Goal: Download file/media

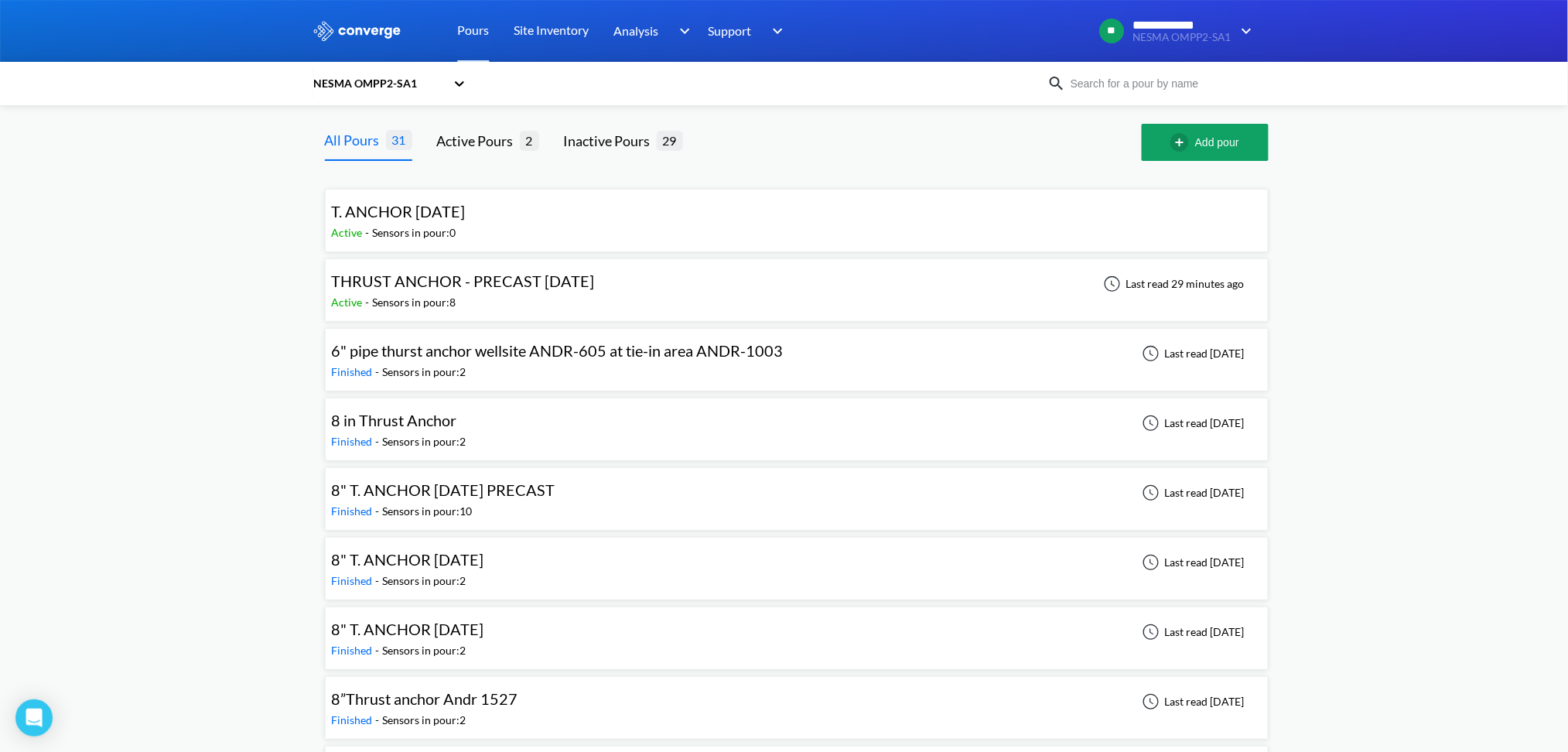
click at [489, 290] on div "THRUST ANCHOR - PRECAST [DATE]" at bounding box center [463, 281] width 263 height 24
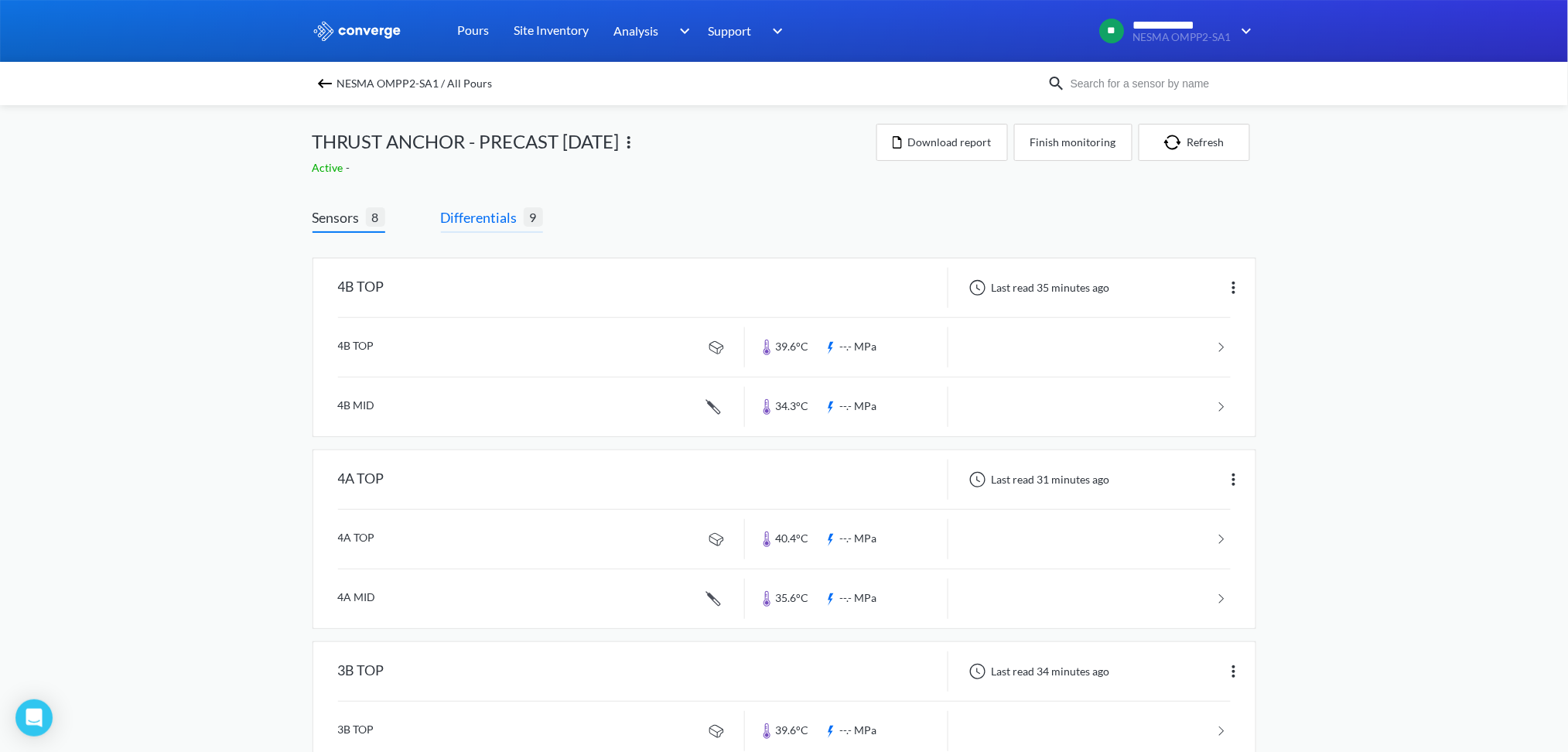
click at [476, 213] on span "Differentials" at bounding box center [482, 217] width 83 height 22
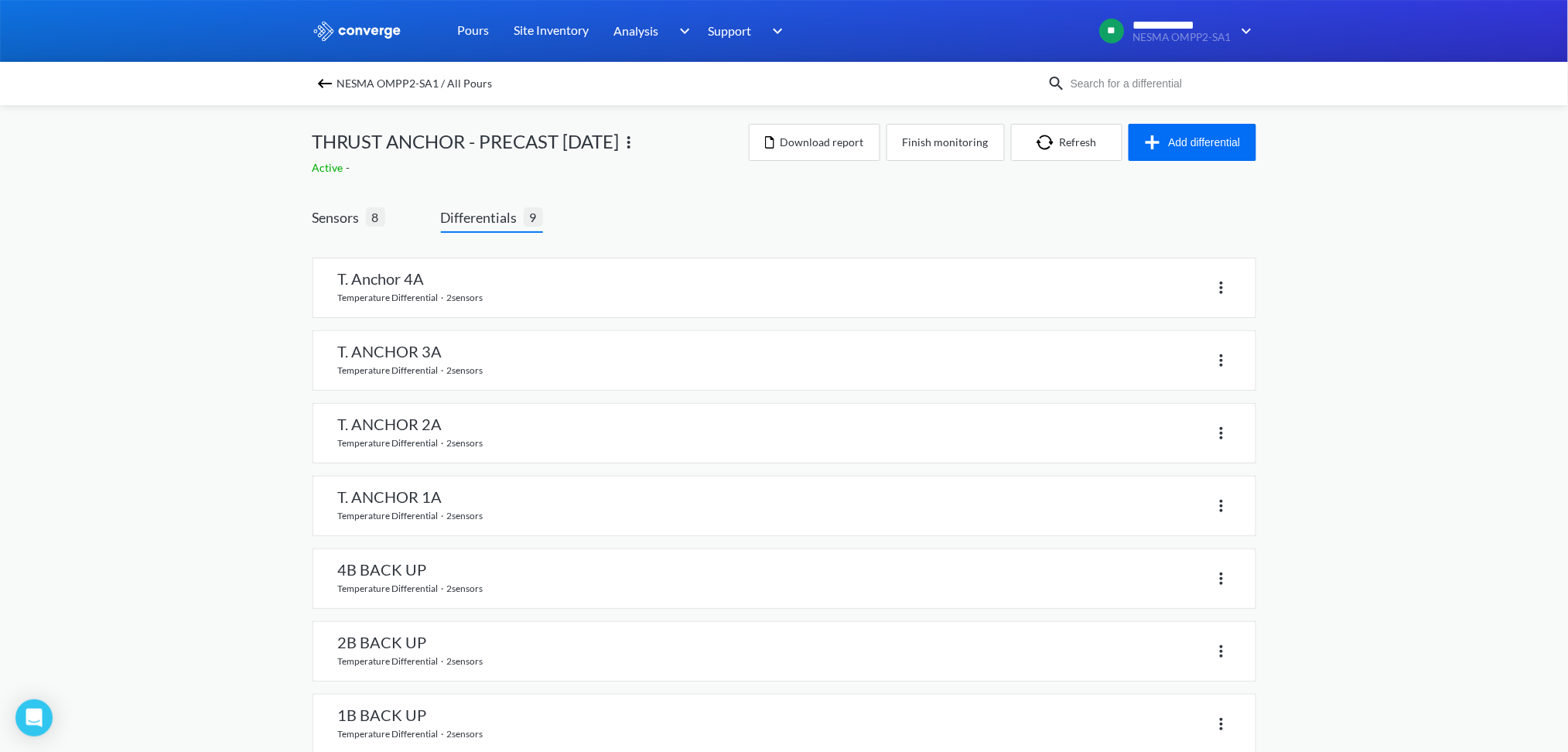
click at [471, 217] on span "Differentials" at bounding box center [482, 217] width 83 height 22
click at [397, 287] on link at bounding box center [784, 288] width 942 height 59
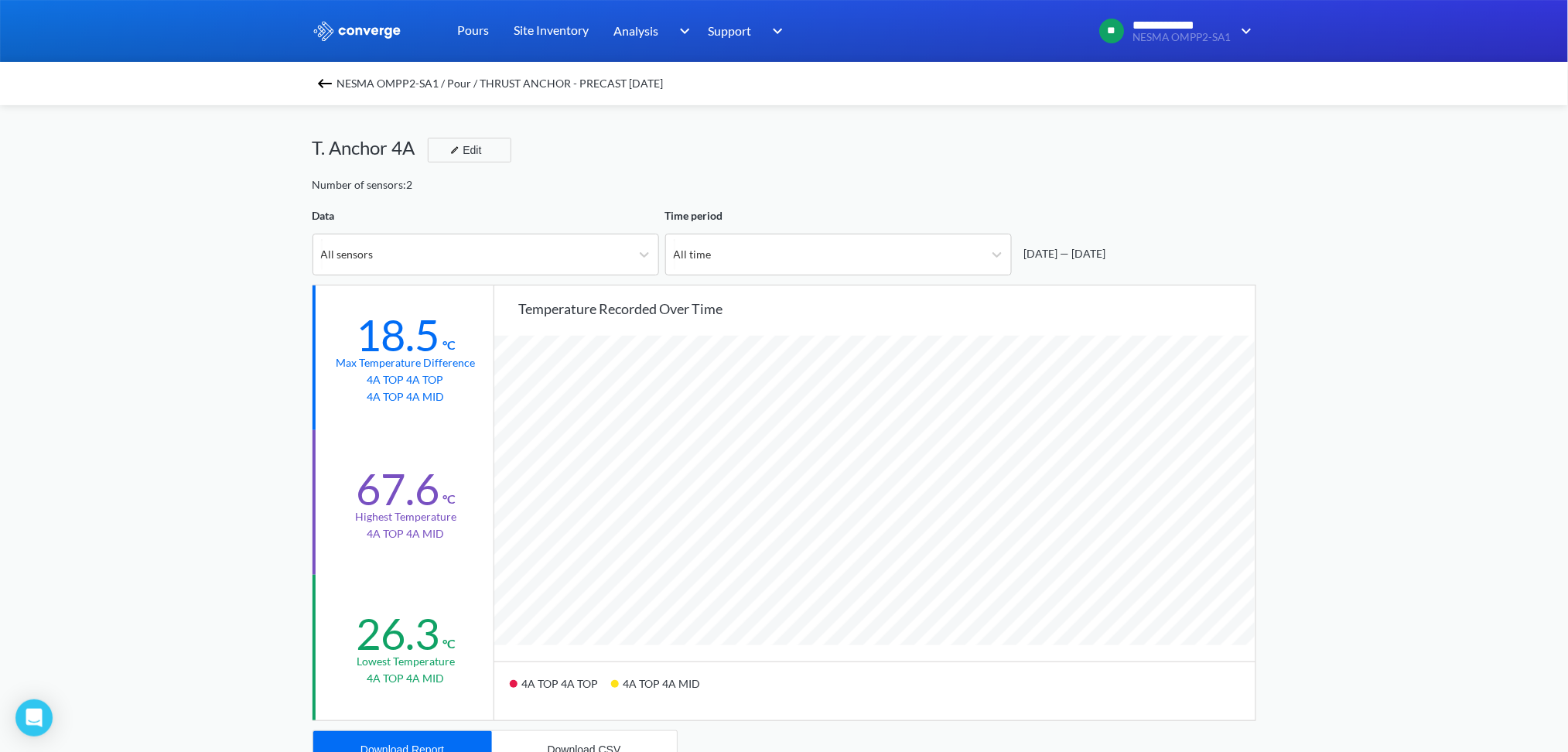
scroll to position [1296, 1568]
click at [573, 744] on div "Download CSV" at bounding box center [584, 749] width 74 height 12
click at [433, 744] on div "Download Report" at bounding box center [402, 749] width 84 height 12
click at [325, 84] on img at bounding box center [324, 84] width 18 height 18
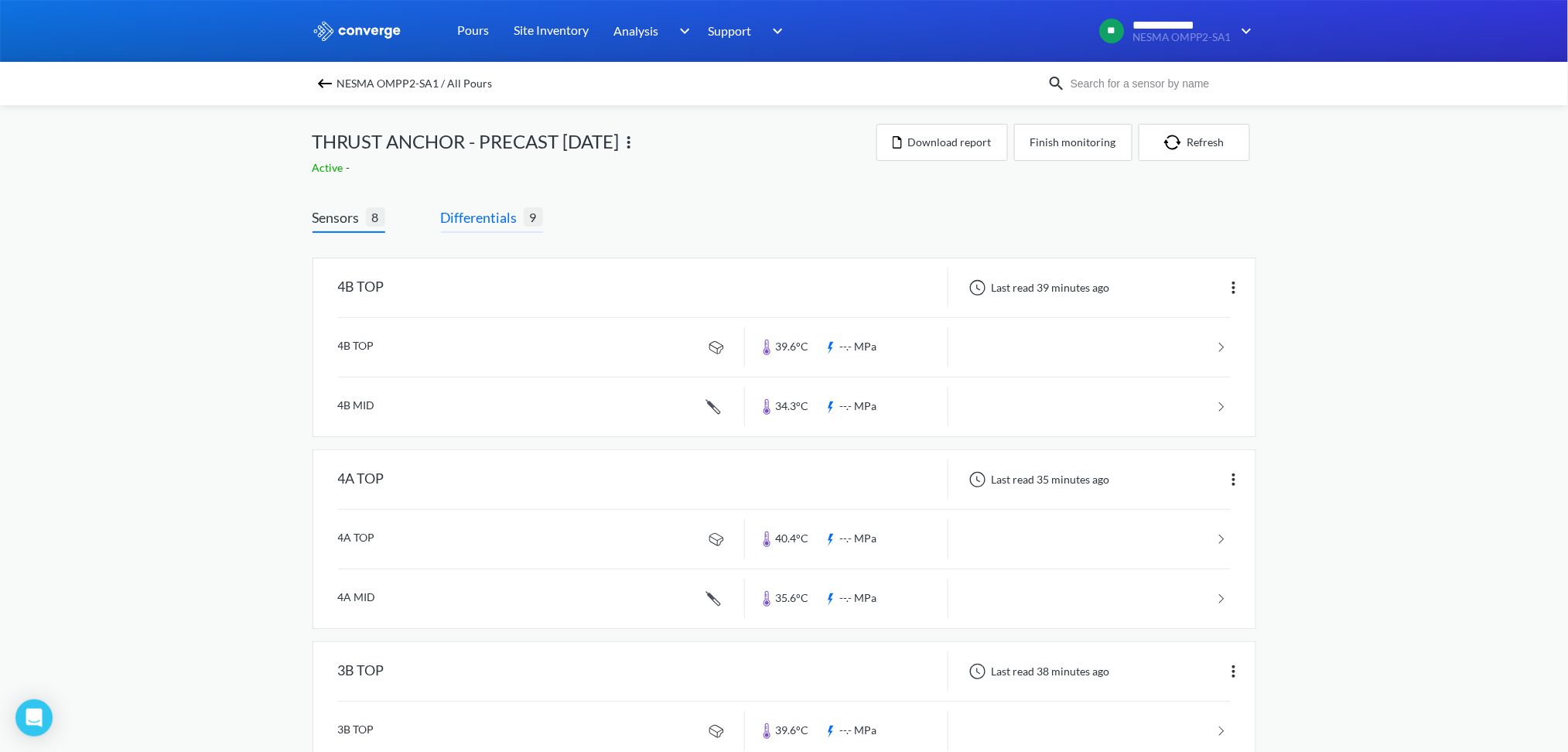
click at [485, 215] on span "Differentials" at bounding box center [482, 217] width 83 height 22
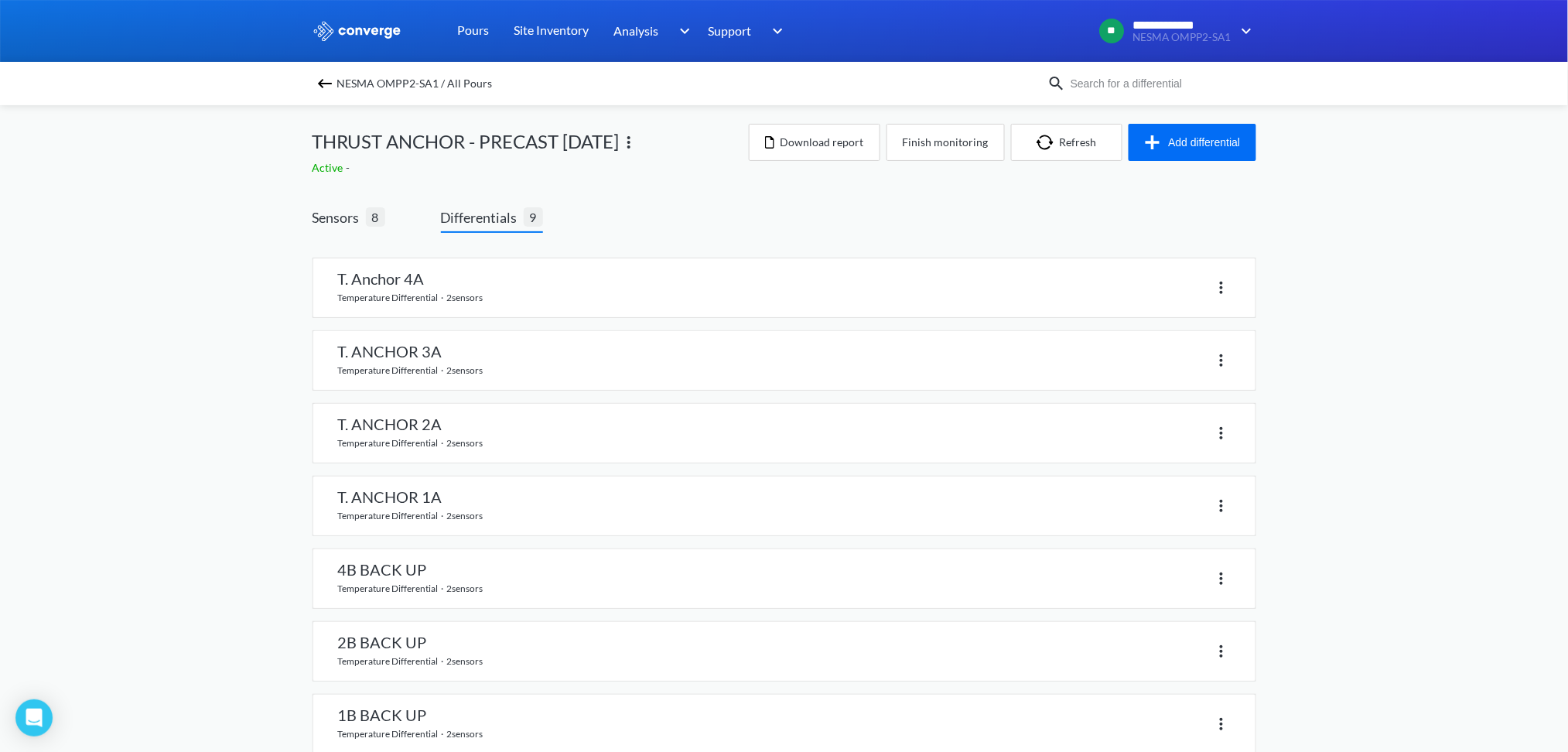
click at [489, 225] on span "Differentials" at bounding box center [482, 217] width 83 height 22
click at [384, 370] on link at bounding box center [784, 360] width 942 height 59
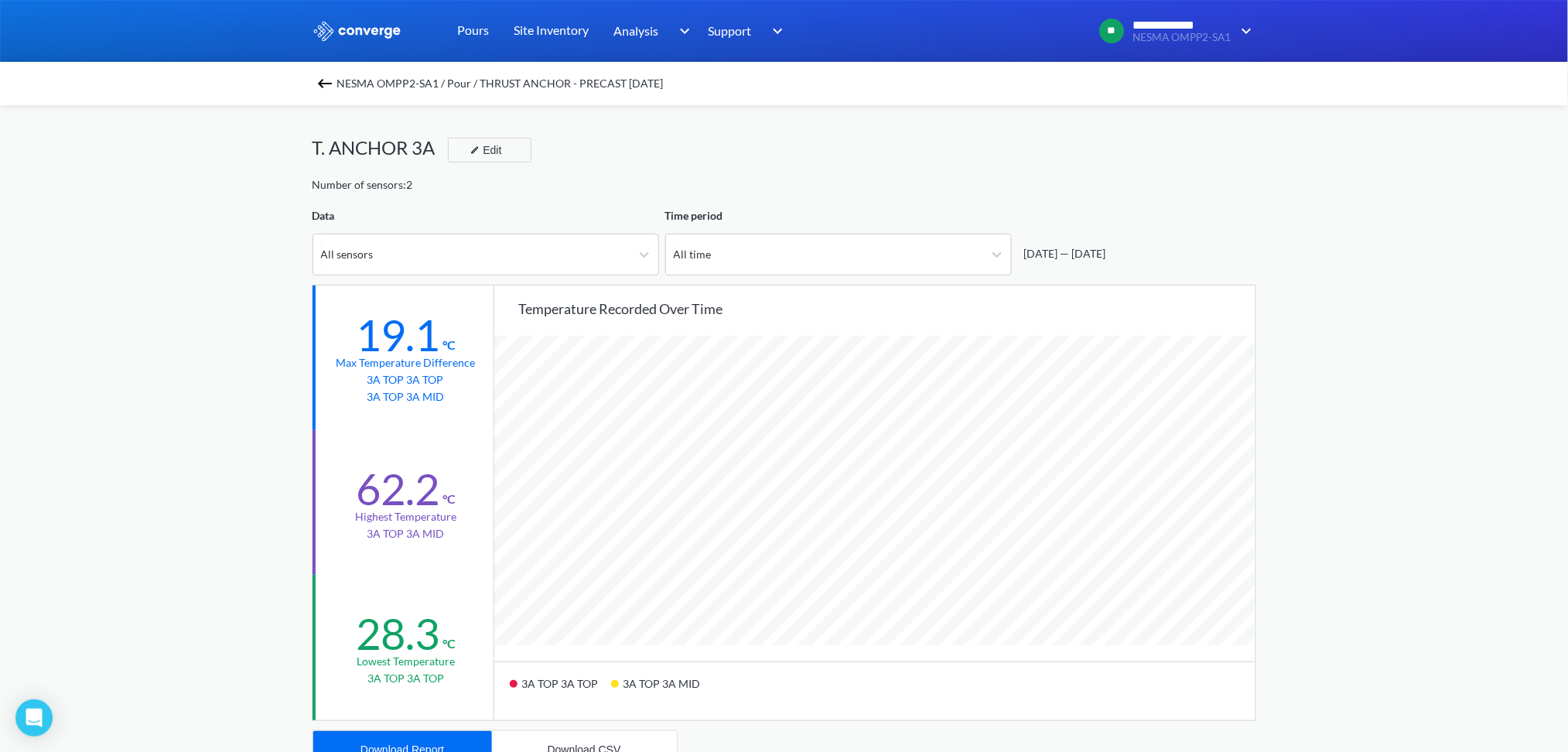
scroll to position [1296, 1568]
click at [572, 748] on div "Download CSV" at bounding box center [584, 749] width 74 height 12
drag, startPoint x: 430, startPoint y: 743, endPoint x: 436, endPoint y: 735, distance: 10.0
click at [436, 735] on button "Download Report" at bounding box center [403, 749] width 179 height 37
click at [330, 88] on img at bounding box center [324, 84] width 18 height 18
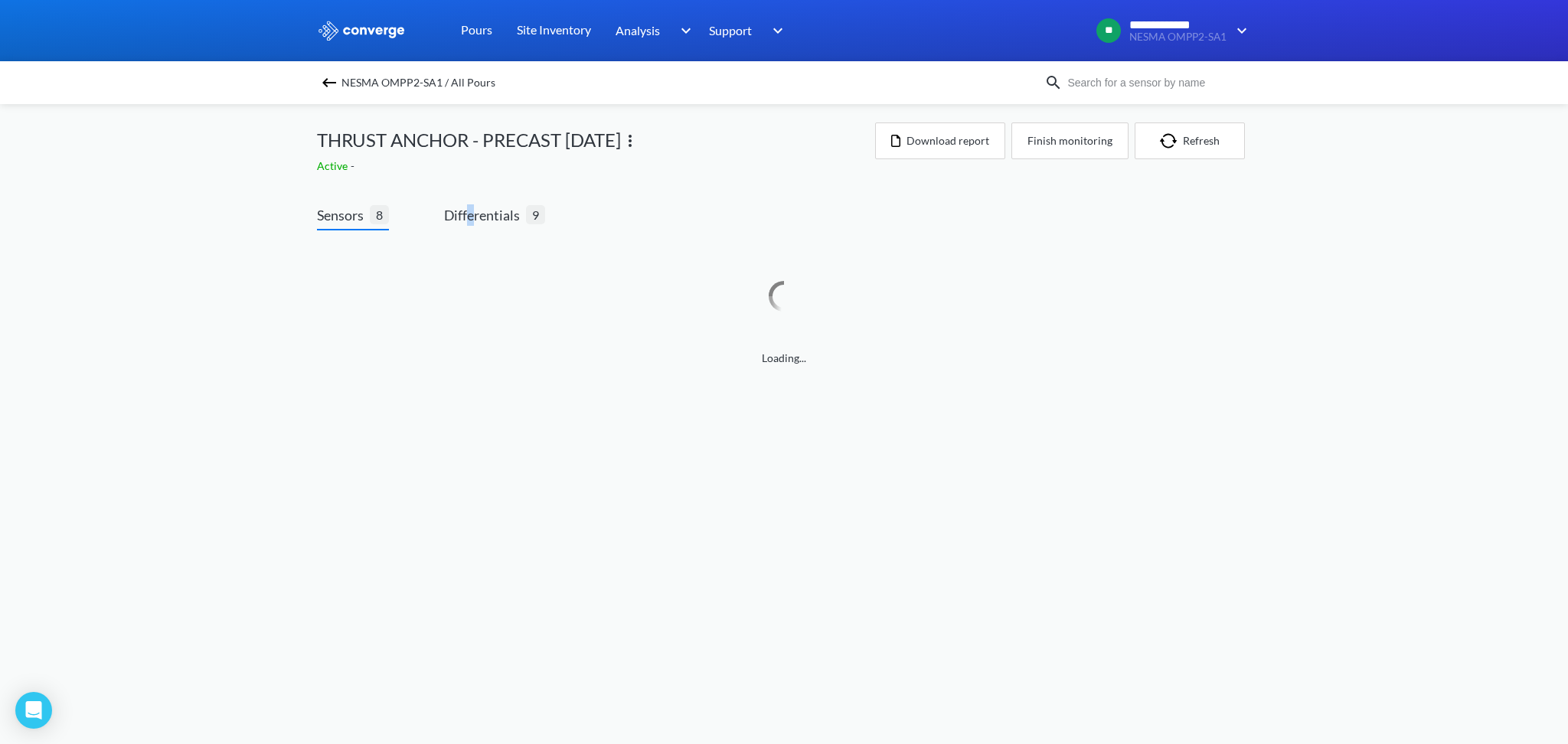
click at [472, 202] on div "Sensors 8 Differentials 9 Loading..." at bounding box center [784, 290] width 934 height 215
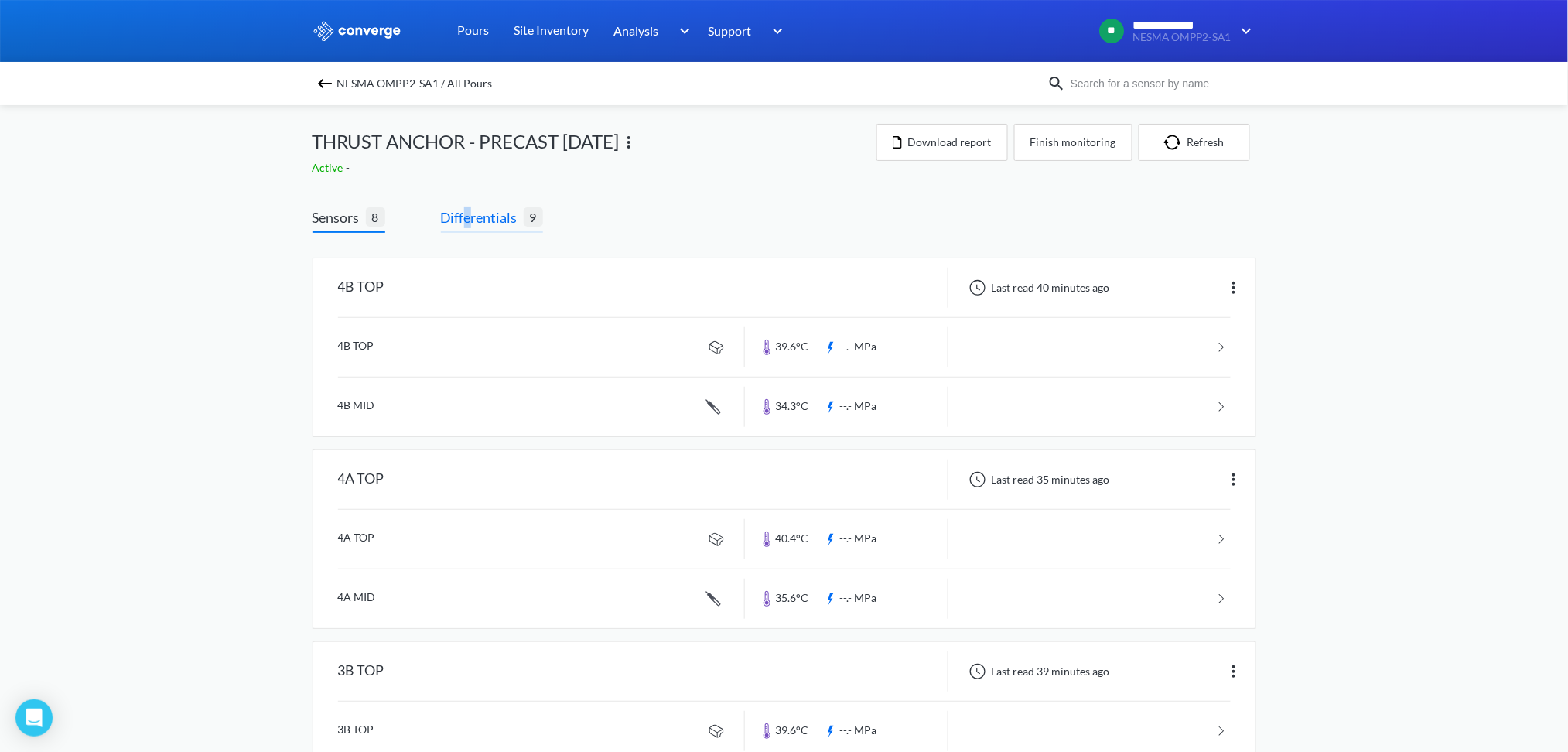
click at [470, 210] on span "Differentials" at bounding box center [482, 217] width 83 height 22
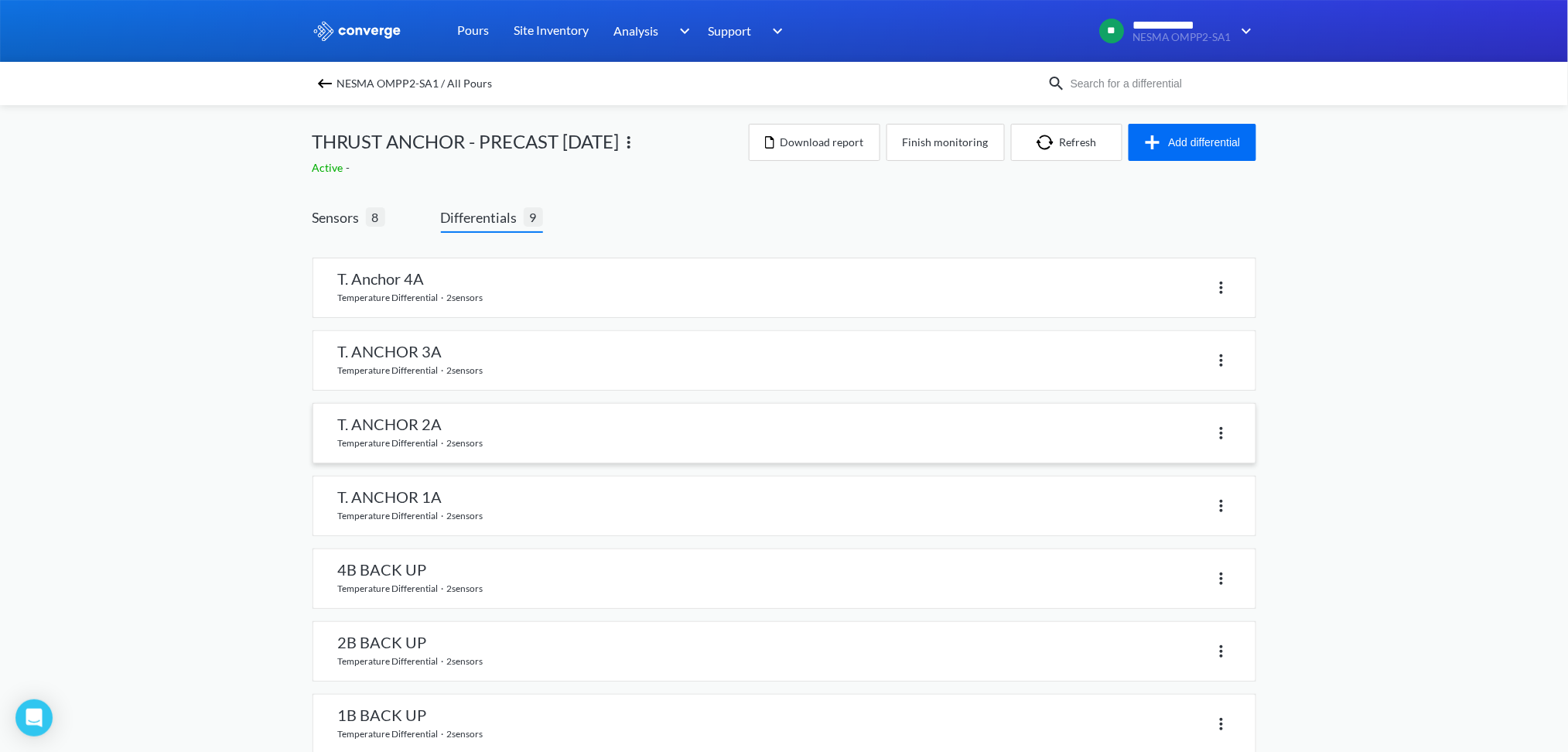
click at [441, 426] on link at bounding box center [784, 433] width 942 height 59
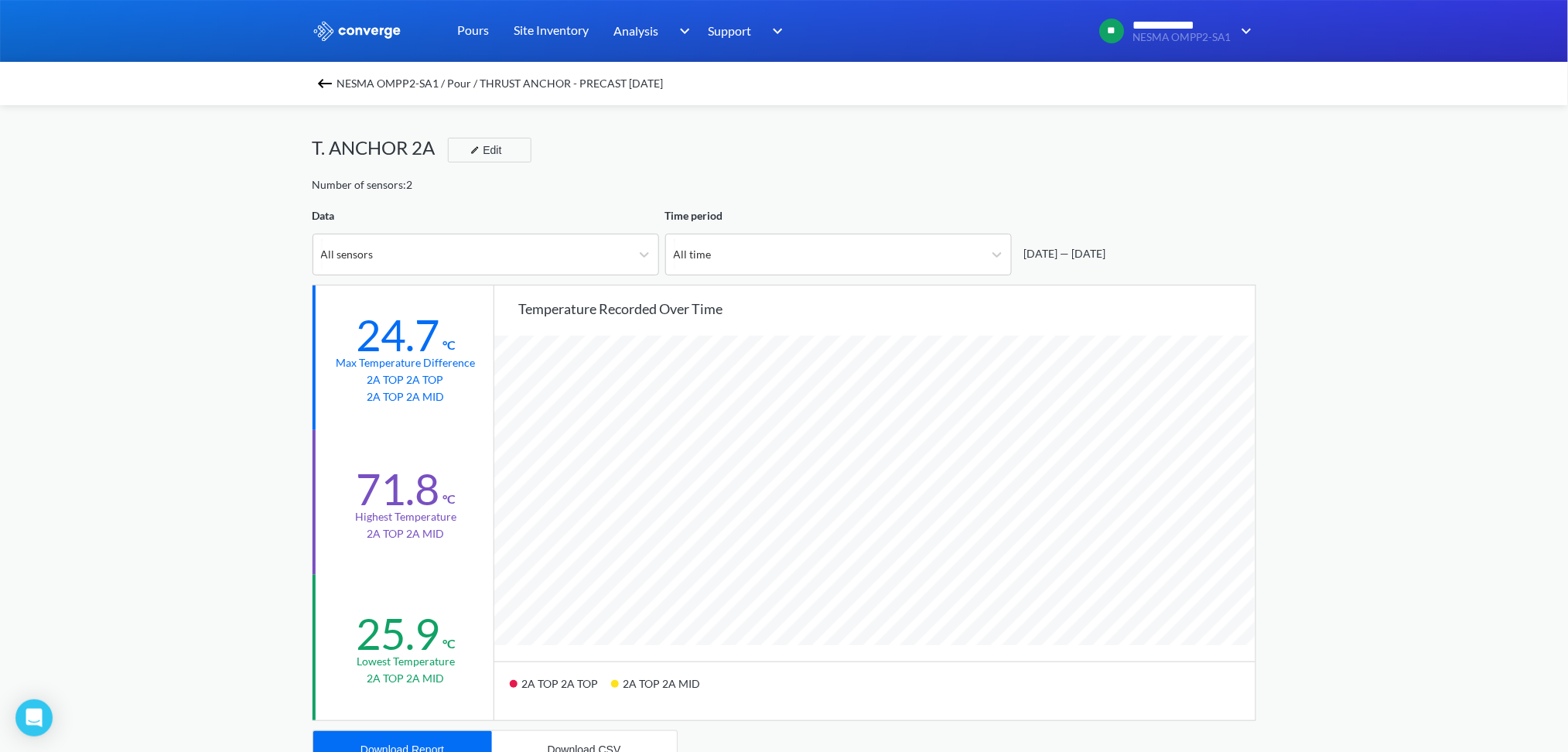
scroll to position [1296, 1568]
click at [549, 740] on button "Download CSV" at bounding box center [584, 749] width 185 height 37
click at [423, 739] on button "Download Report" at bounding box center [403, 749] width 179 height 37
click at [327, 89] on img at bounding box center [324, 84] width 18 height 18
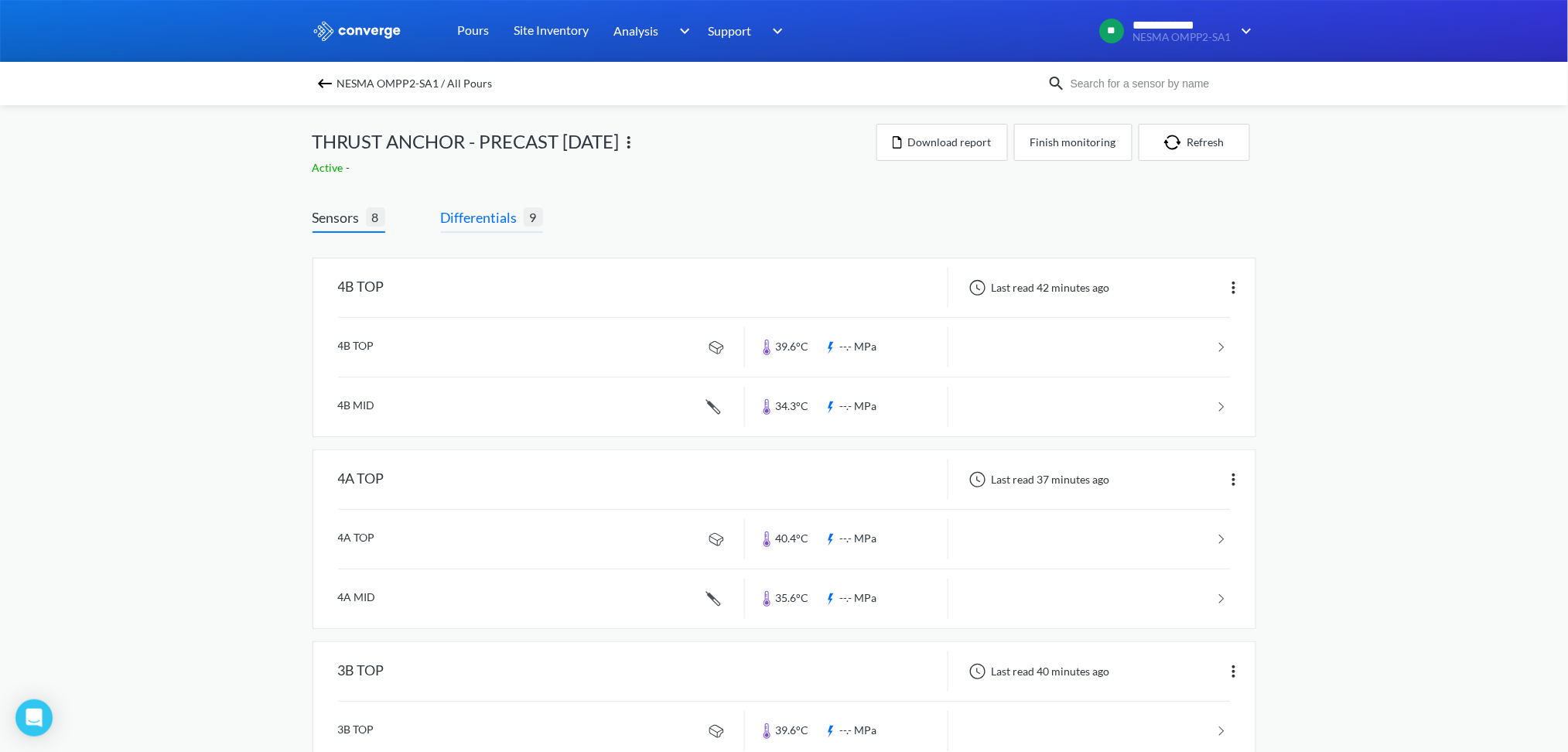
click at [472, 209] on span "Differentials" at bounding box center [482, 217] width 83 height 22
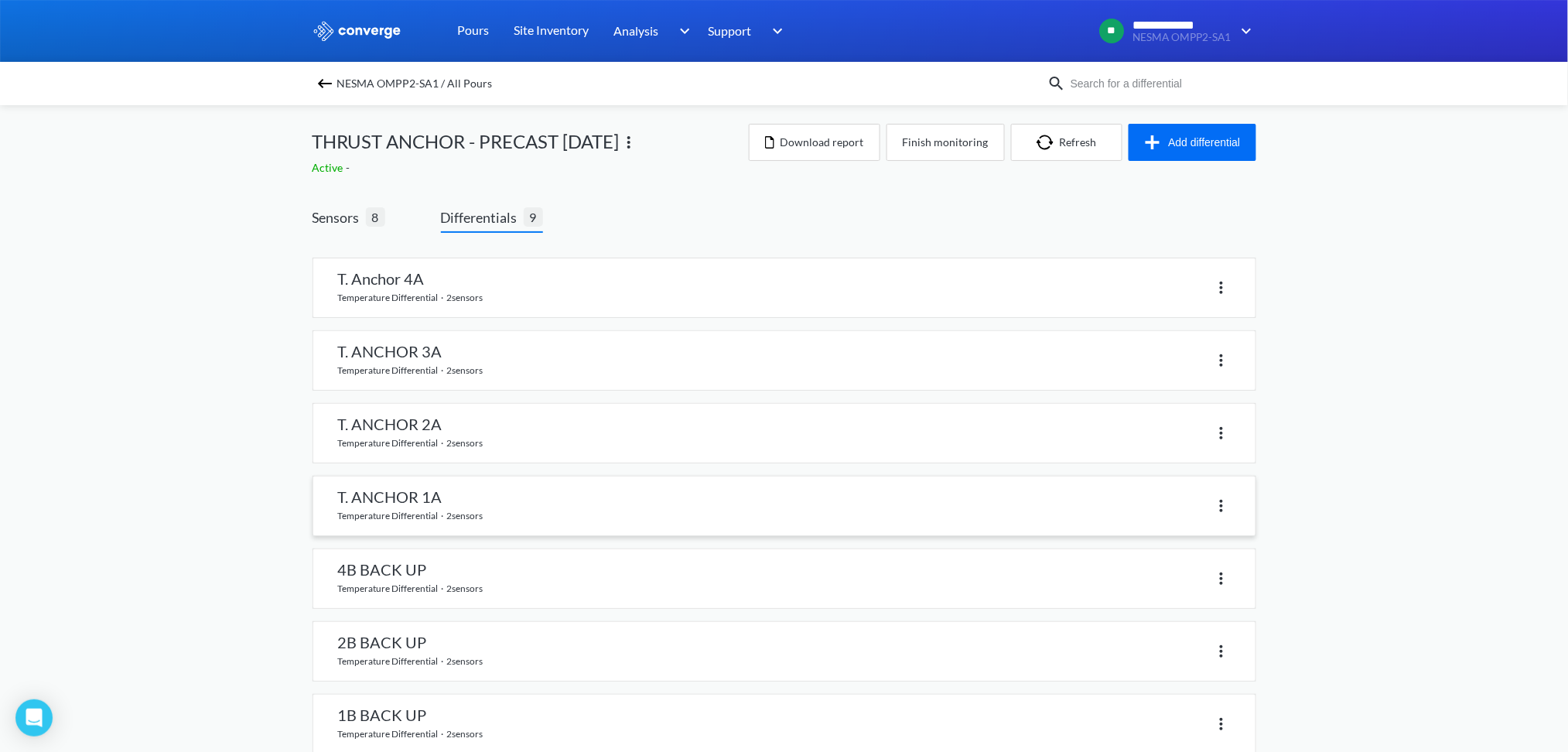
click at [411, 496] on link at bounding box center [784, 506] width 942 height 59
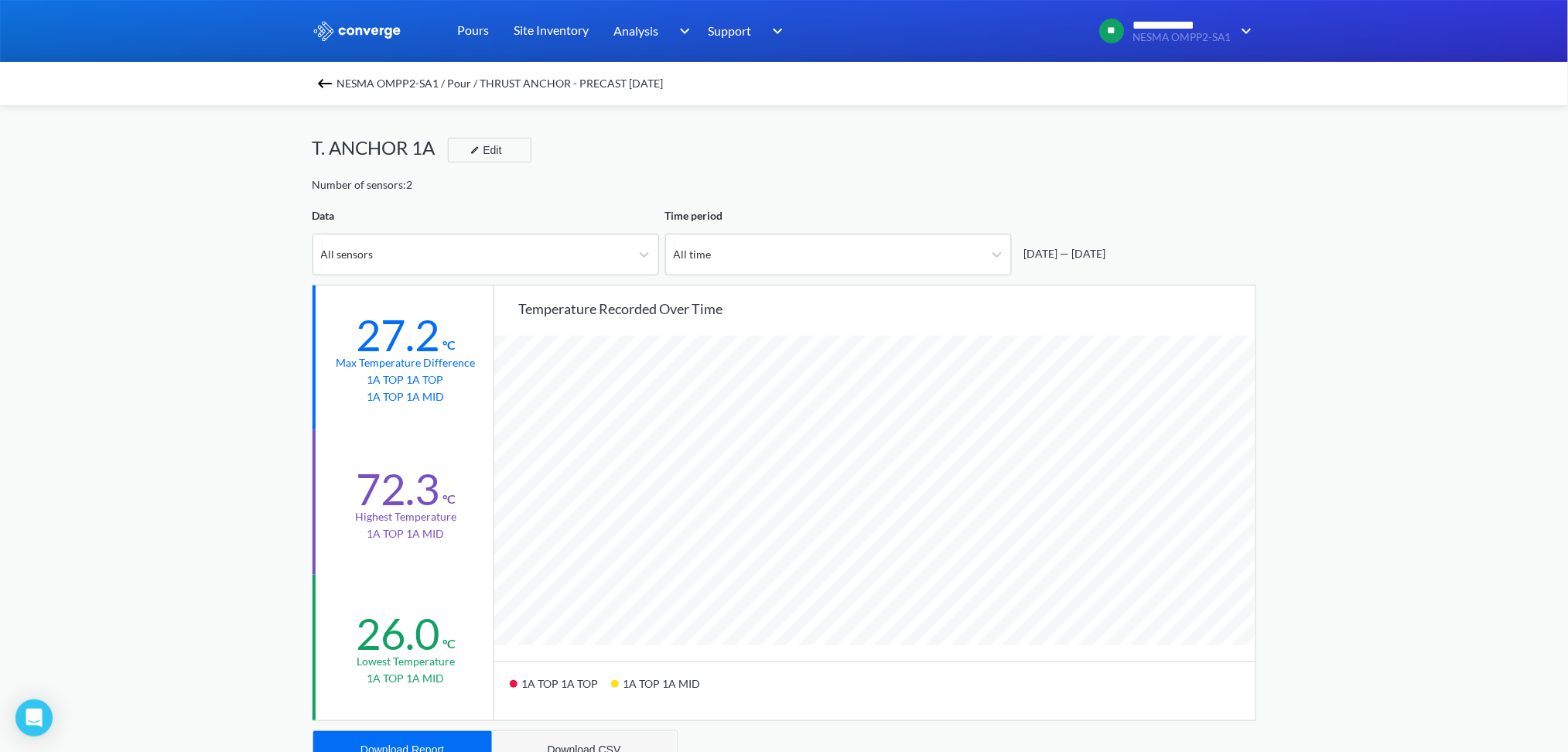
click at [615, 735] on button "Download CSV" at bounding box center [584, 749] width 185 height 37
click at [451, 732] on button "Download Report" at bounding box center [403, 749] width 179 height 37
click at [330, 78] on img at bounding box center [324, 84] width 18 height 18
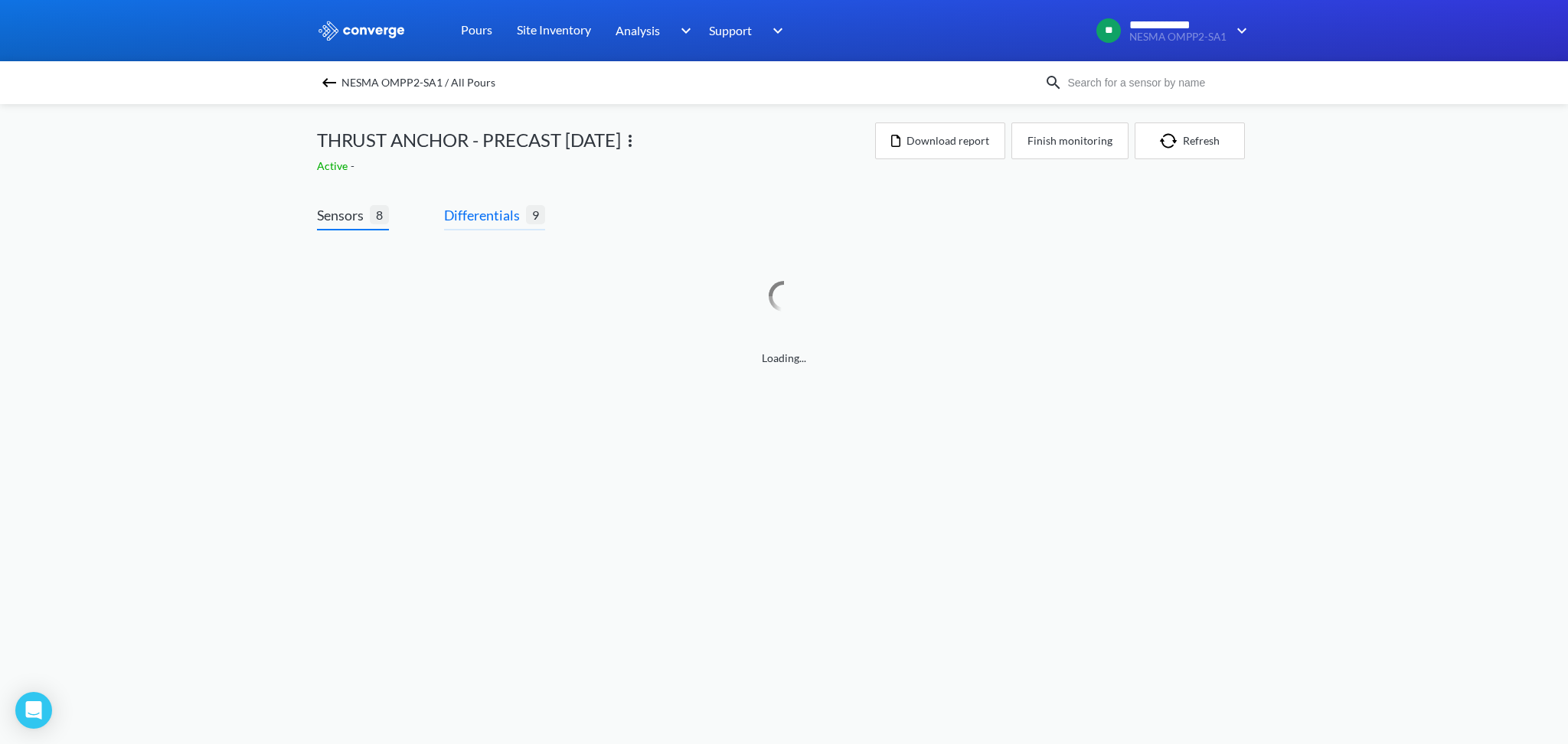
click at [482, 222] on span "Differentials" at bounding box center [485, 215] width 82 height 22
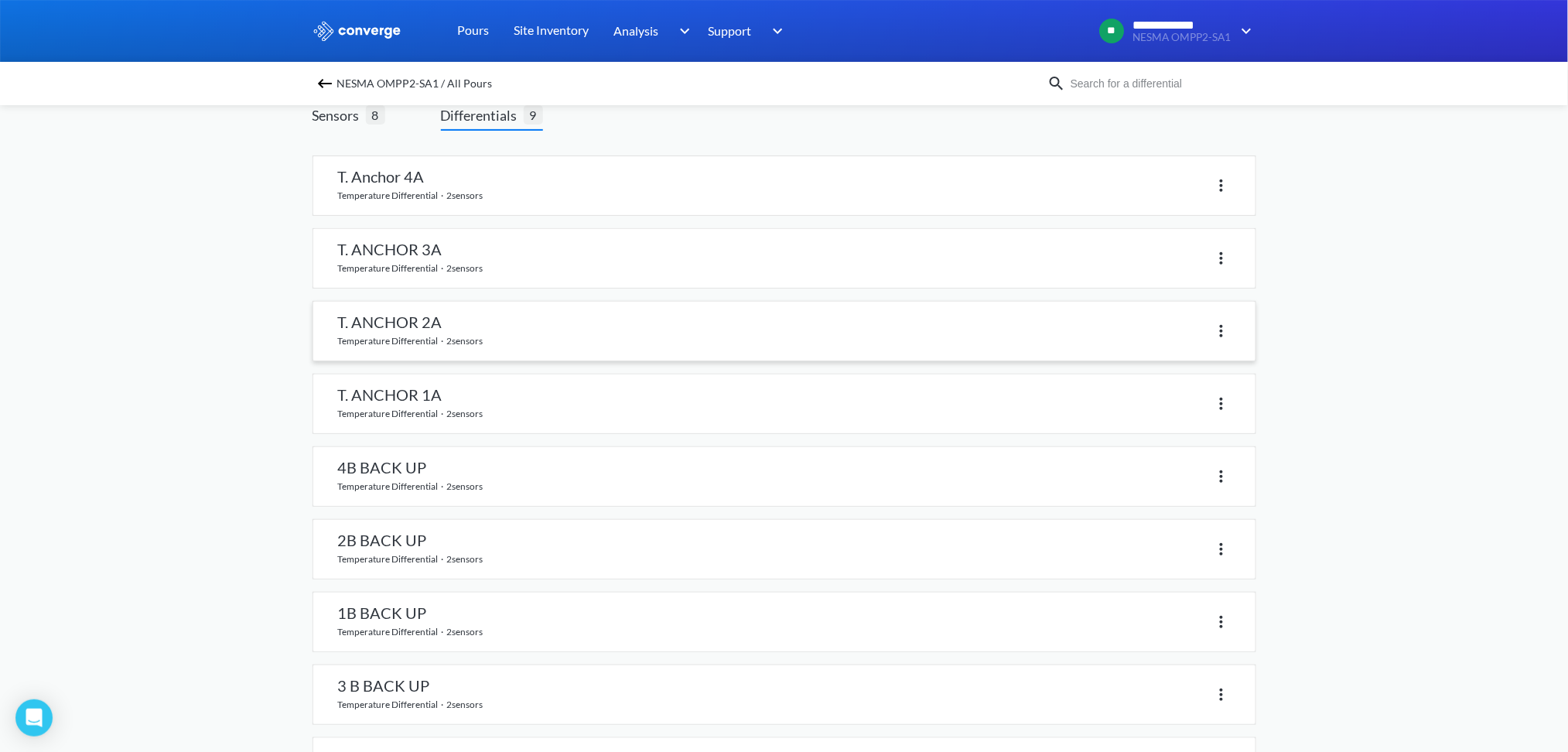
scroll to position [103, 0]
click at [383, 473] on link at bounding box center [784, 476] width 942 height 59
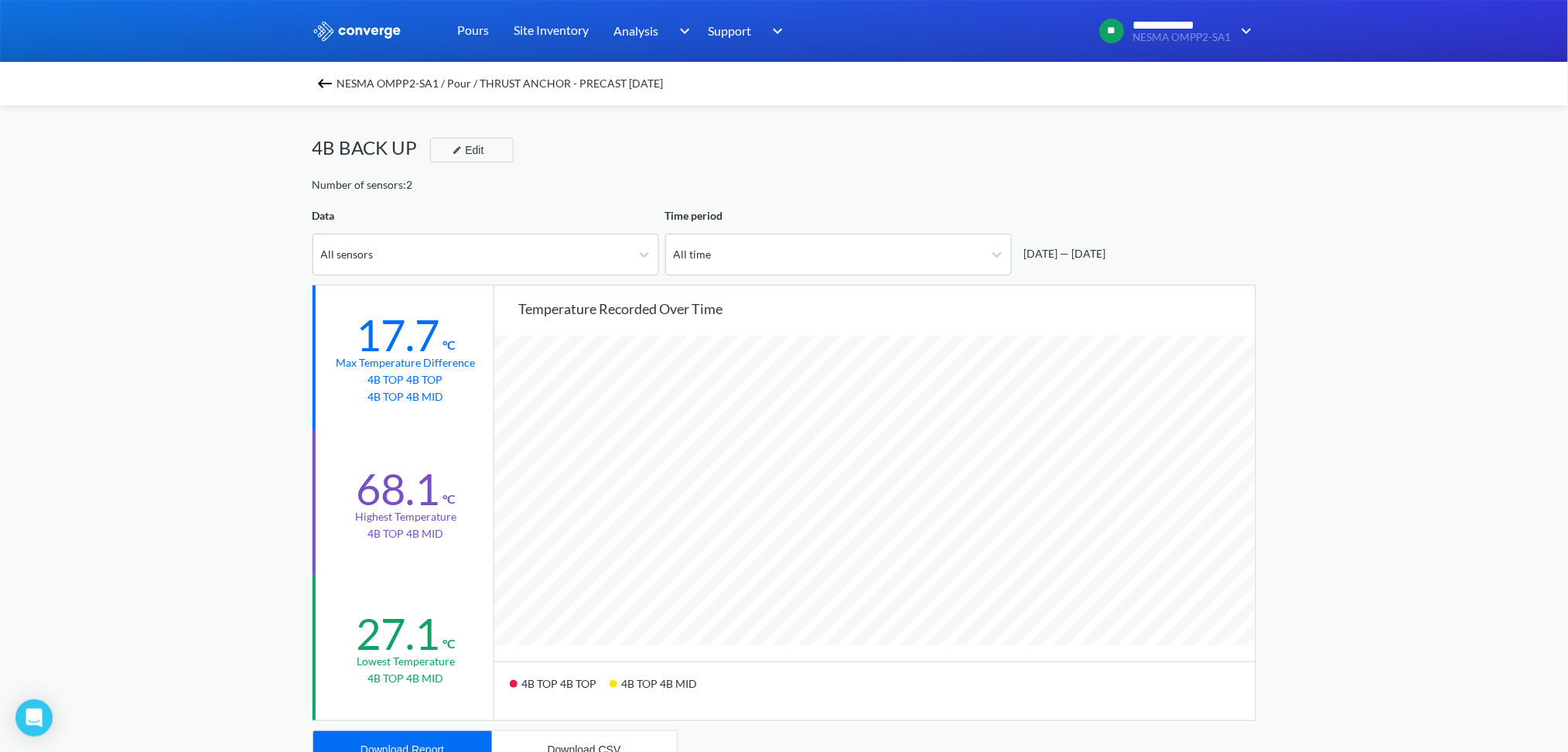
scroll to position [1296, 1568]
click at [585, 744] on div "Download CSV" at bounding box center [584, 749] width 74 height 12
click at [438, 735] on button "Download Report" at bounding box center [403, 749] width 179 height 37
click at [332, 85] on img at bounding box center [324, 84] width 18 height 18
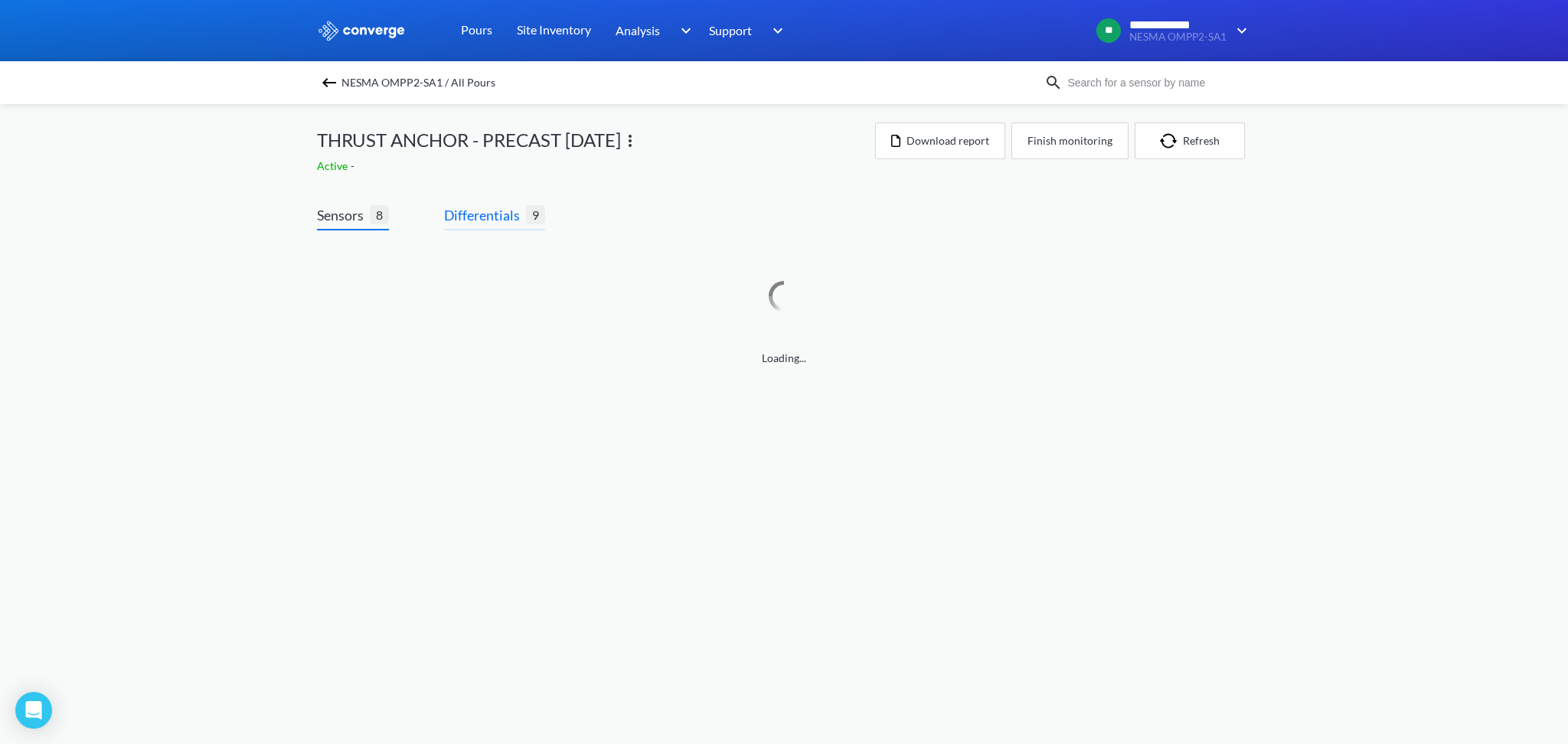
click at [493, 219] on span "Differentials" at bounding box center [485, 215] width 82 height 22
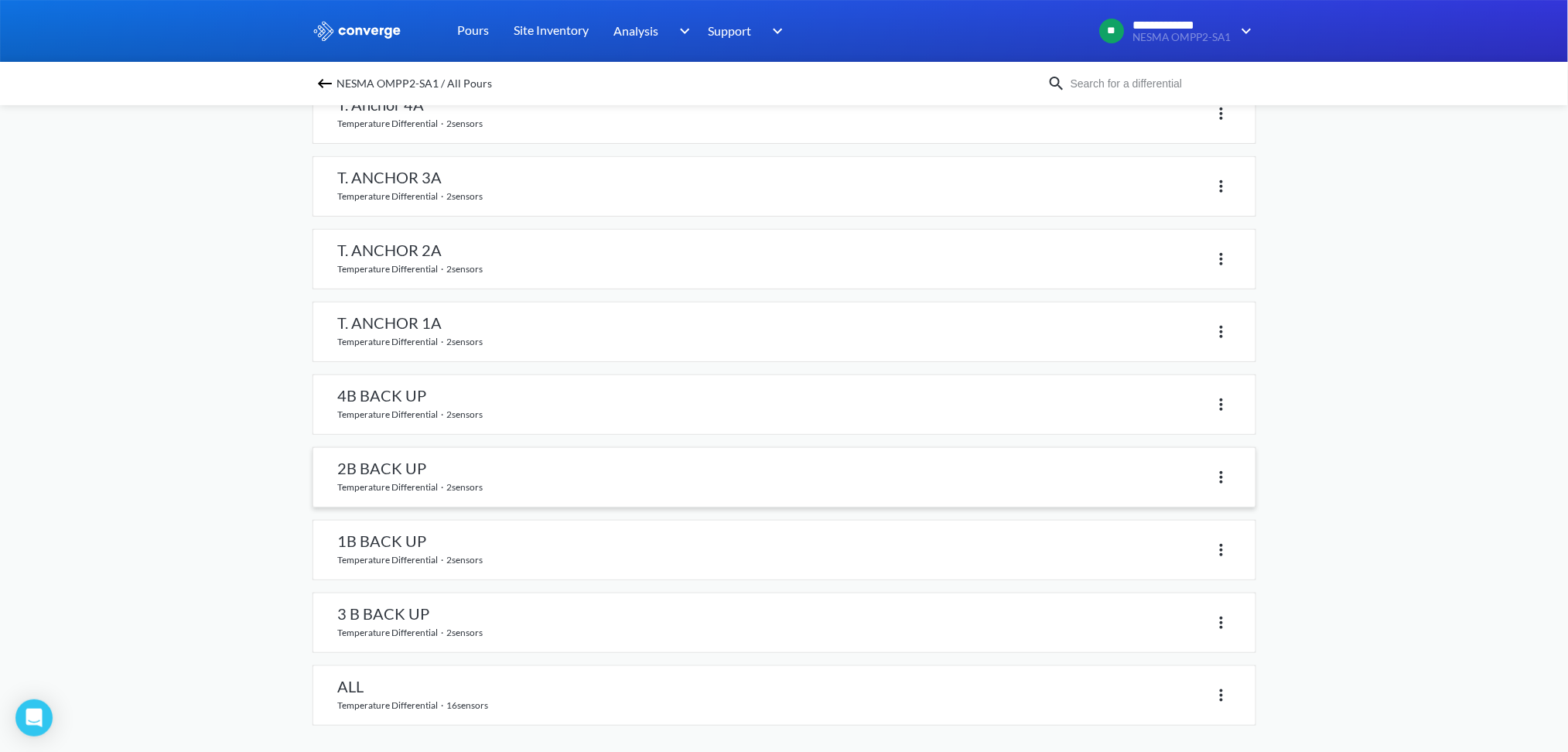
scroll to position [178, 0]
click at [388, 469] on link at bounding box center [784, 474] width 942 height 59
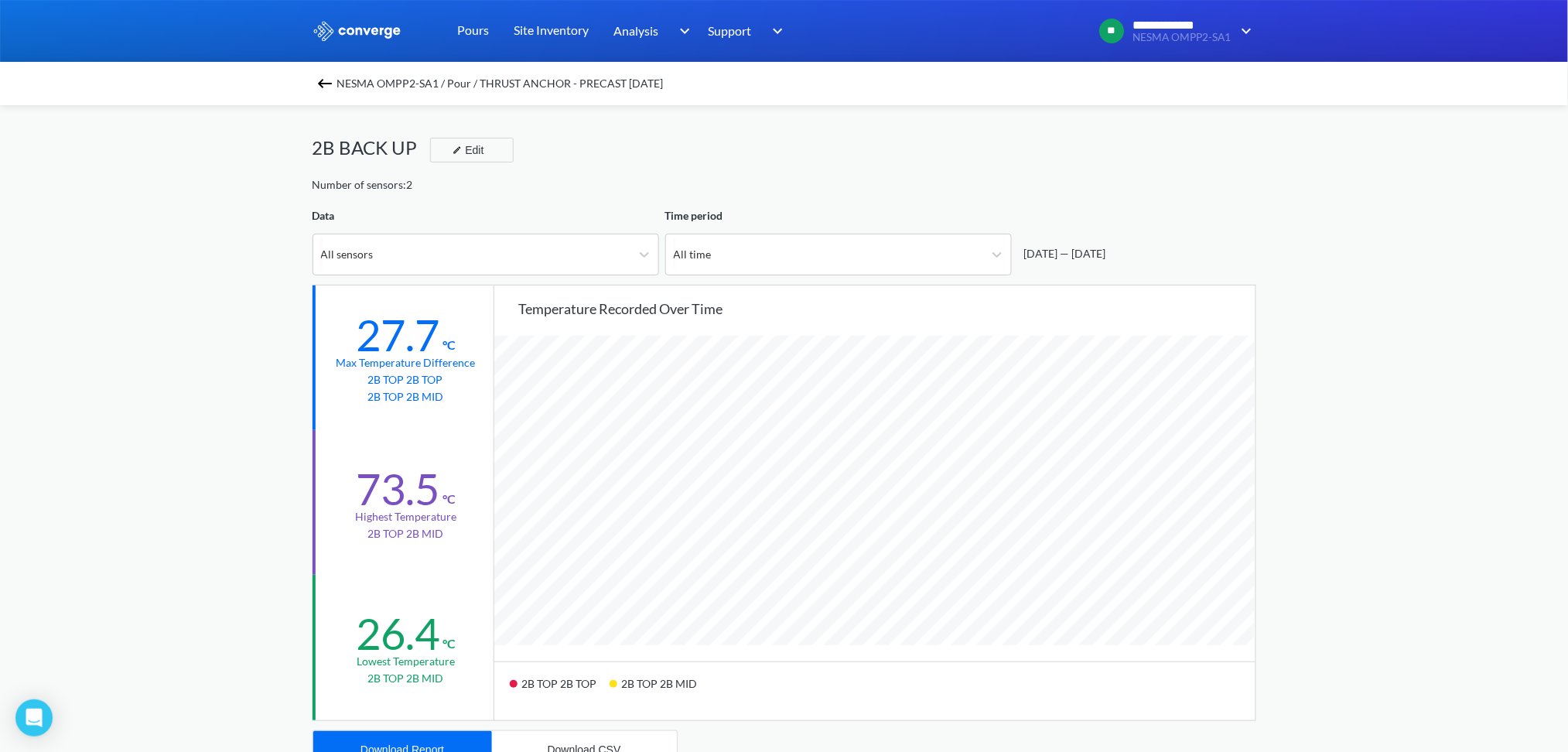
scroll to position [1296, 1568]
click at [1381, 404] on div "**********" at bounding box center [784, 648] width 1568 height 1297
drag, startPoint x: 566, startPoint y: 738, endPoint x: 556, endPoint y: 742, distance: 10.8
click at [563, 740] on button "Download CSV" at bounding box center [584, 749] width 185 height 37
click at [468, 738] on button "Download Report" at bounding box center [403, 749] width 179 height 37
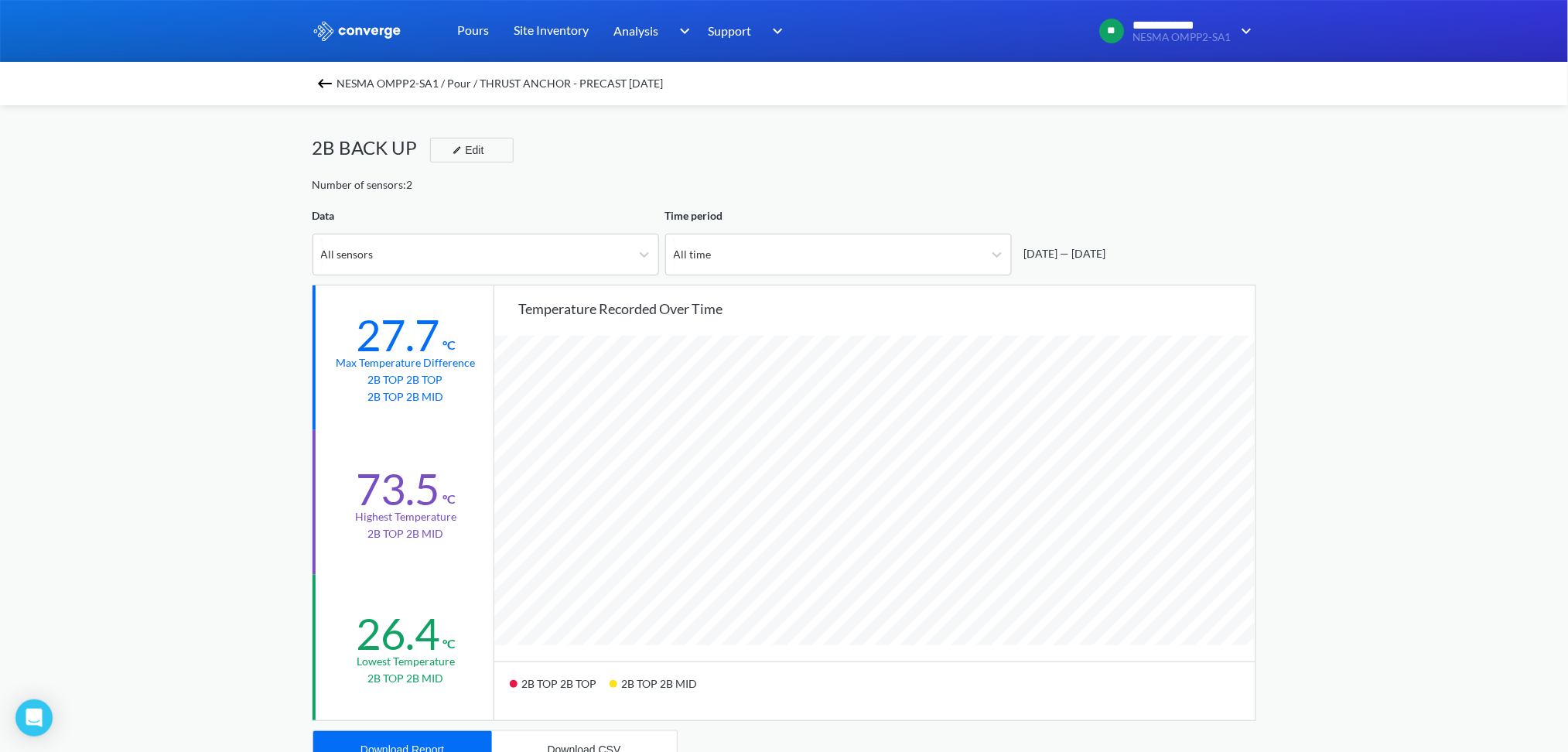
click at [335, 86] on img at bounding box center [324, 84] width 18 height 18
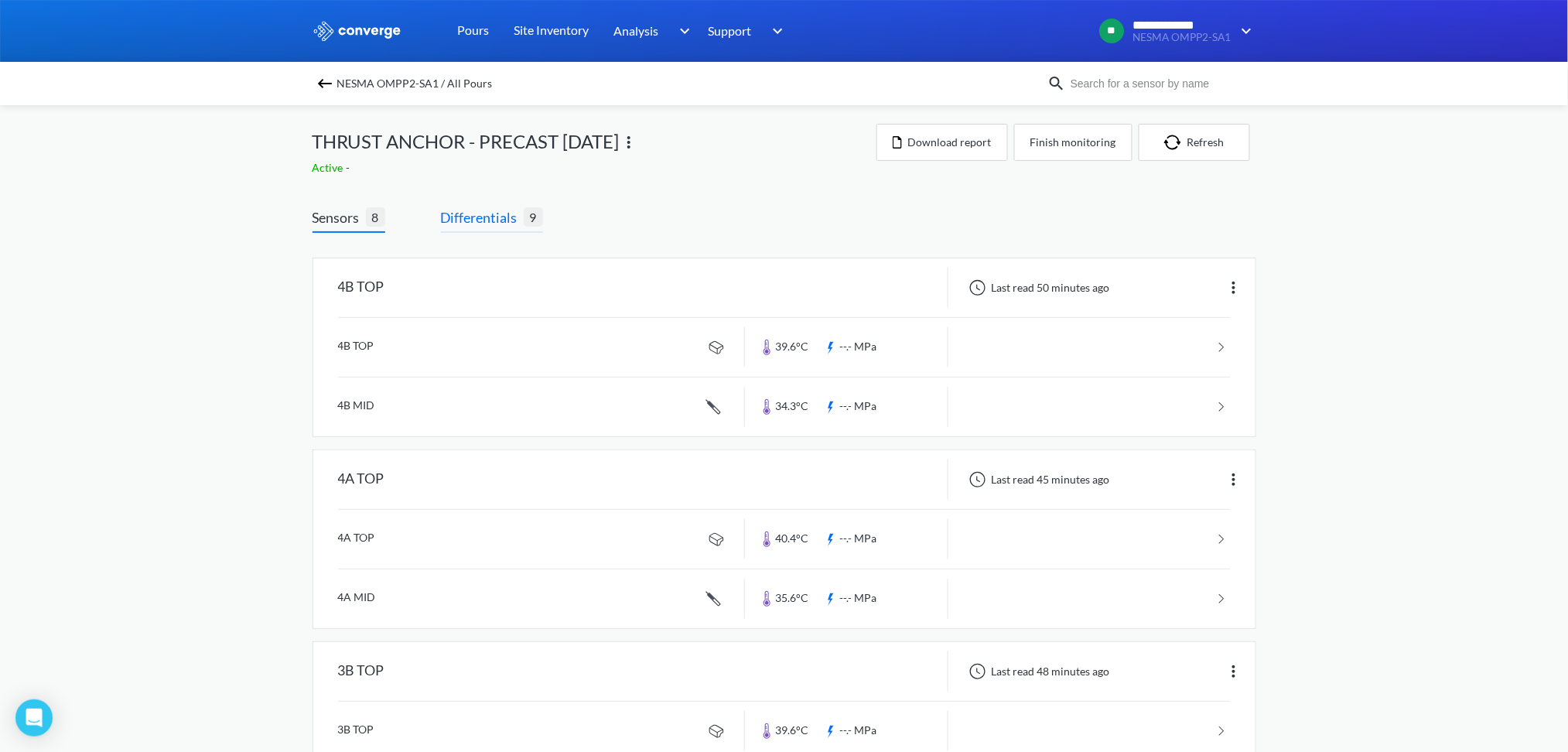
click at [495, 216] on span "Differentials" at bounding box center [482, 217] width 83 height 22
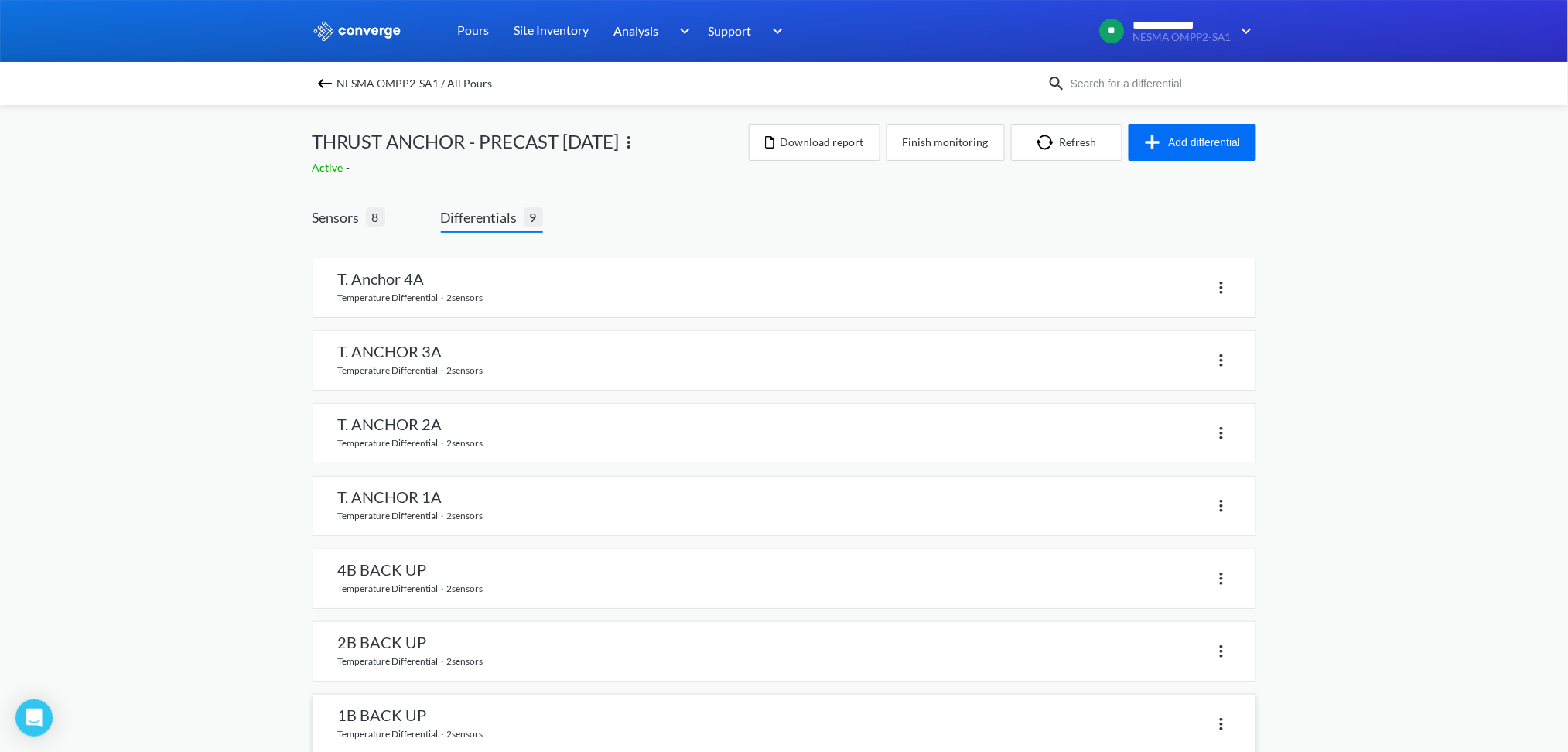
click at [408, 720] on link at bounding box center [784, 724] width 942 height 59
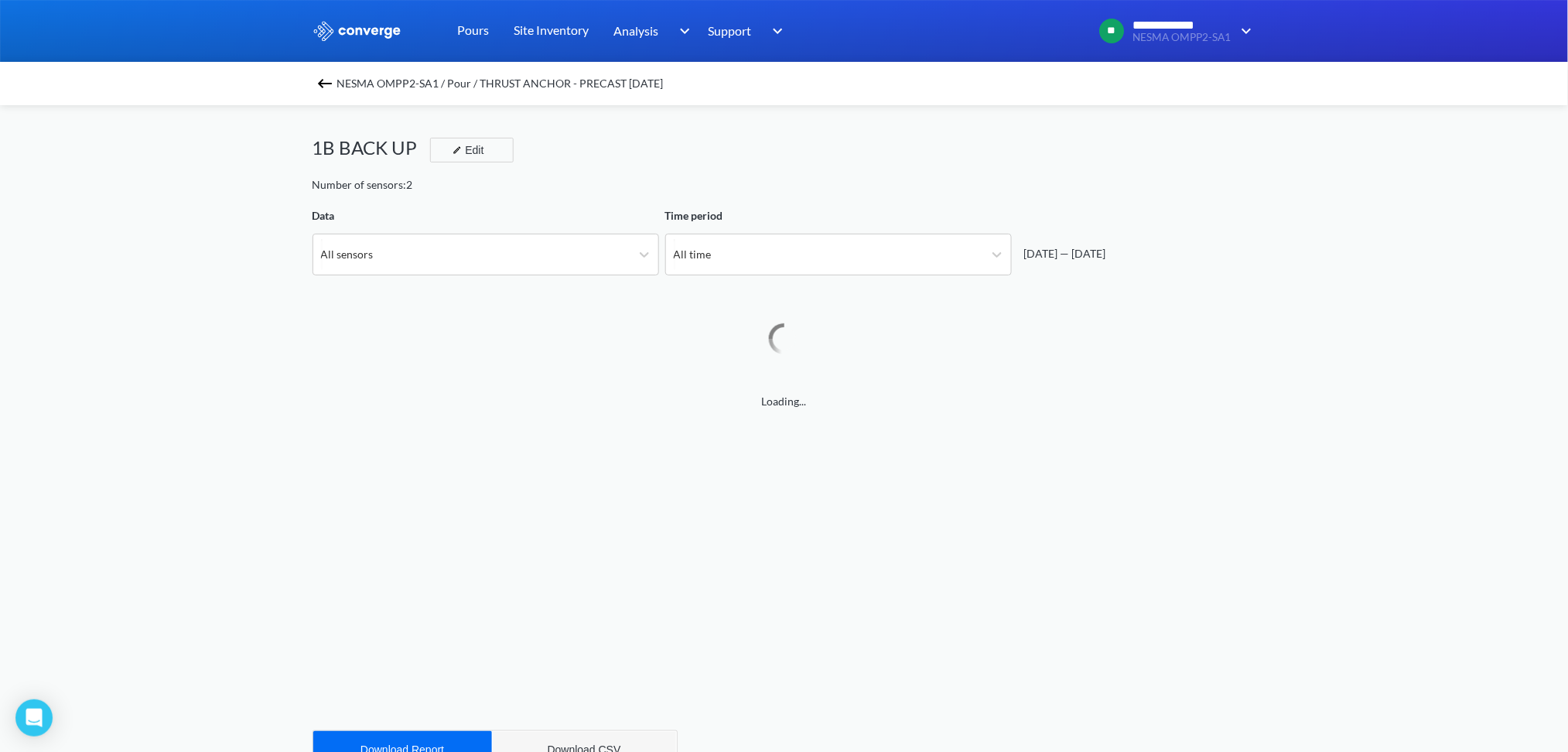
click at [579, 738] on button "Download CSV" at bounding box center [584, 749] width 185 height 37
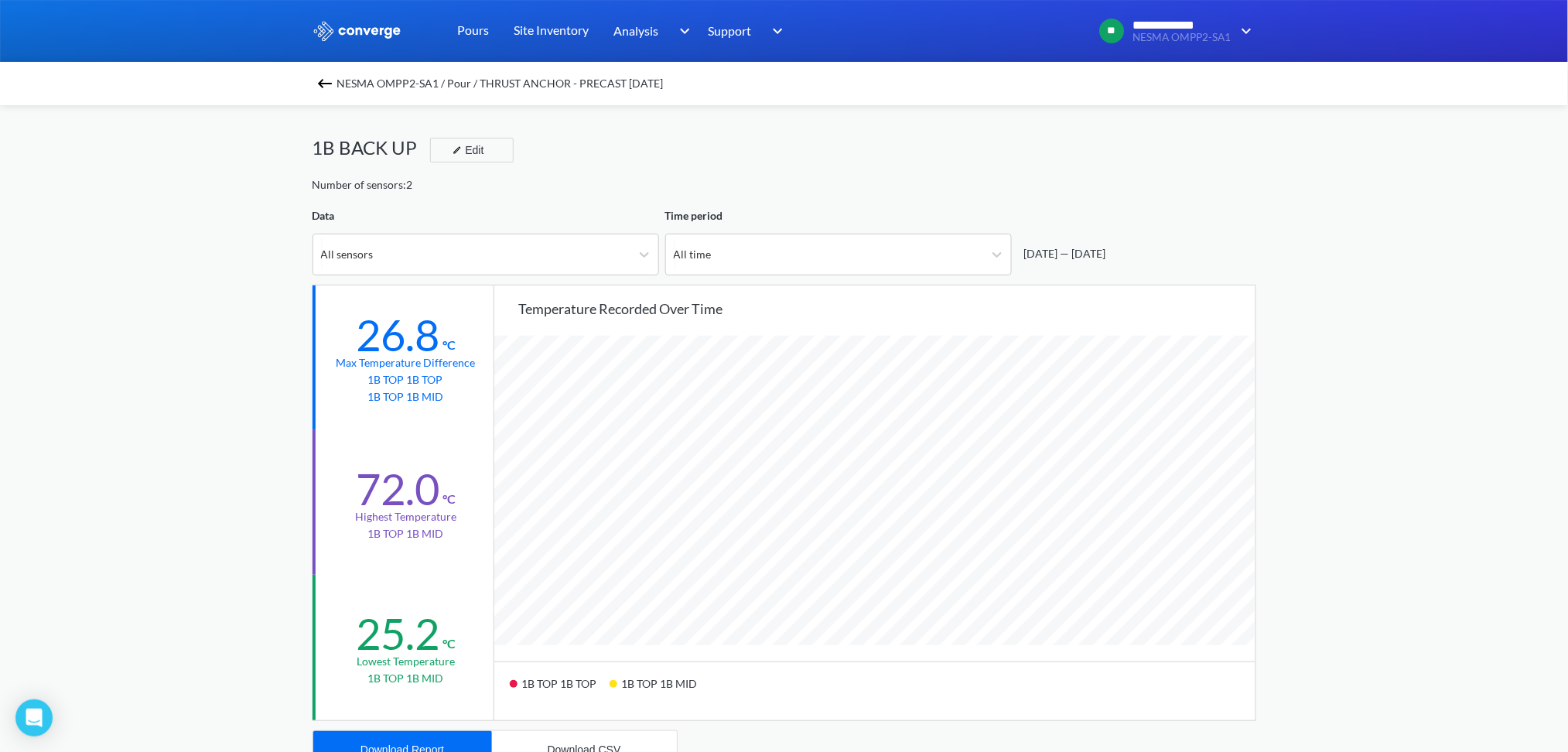
scroll to position [1296, 1568]
click at [584, 739] on button "Download CSV" at bounding box center [584, 749] width 185 height 37
click at [451, 748] on button "Download Report" at bounding box center [403, 749] width 179 height 37
click at [335, 84] on img at bounding box center [324, 84] width 18 height 18
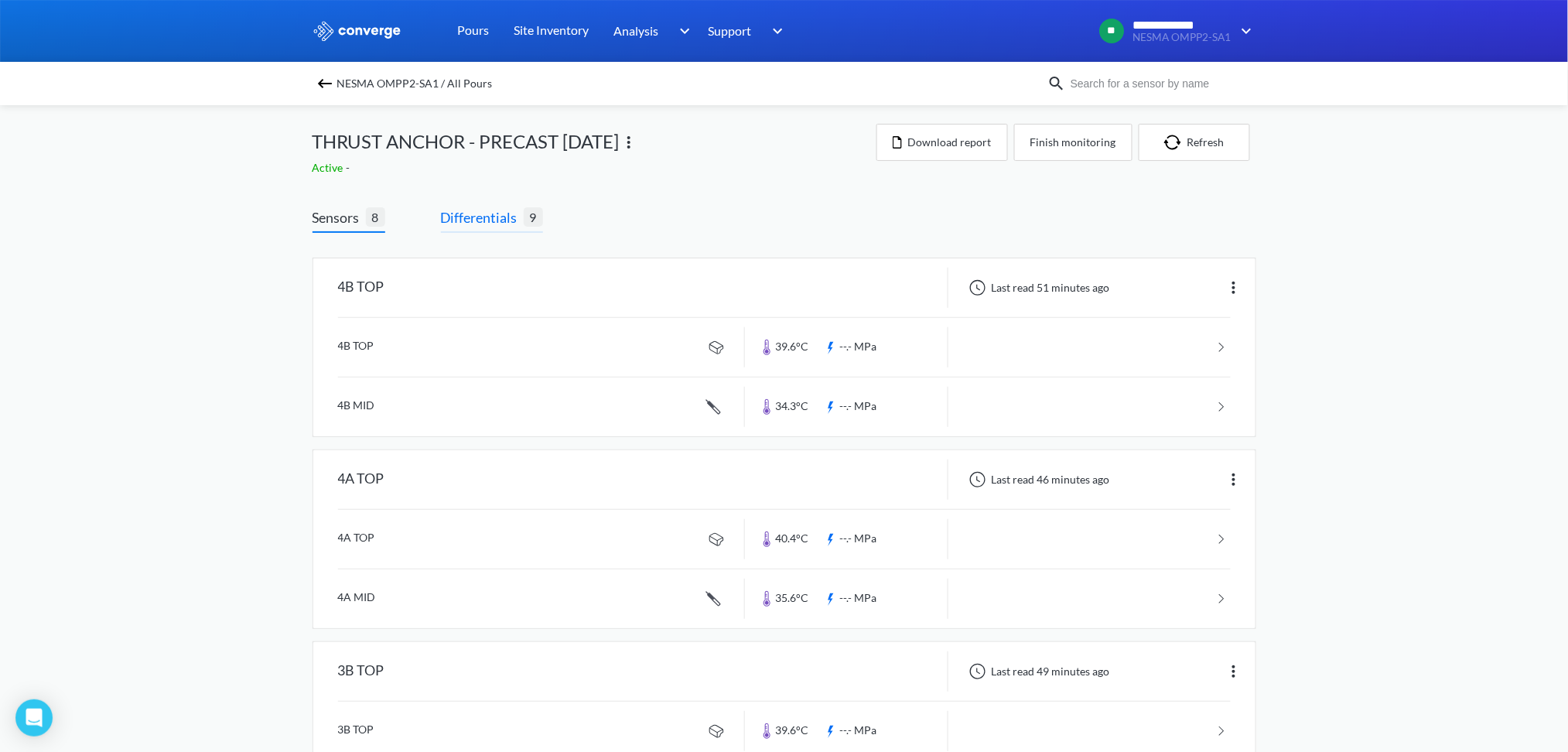
click at [503, 222] on span "Differentials" at bounding box center [482, 217] width 83 height 22
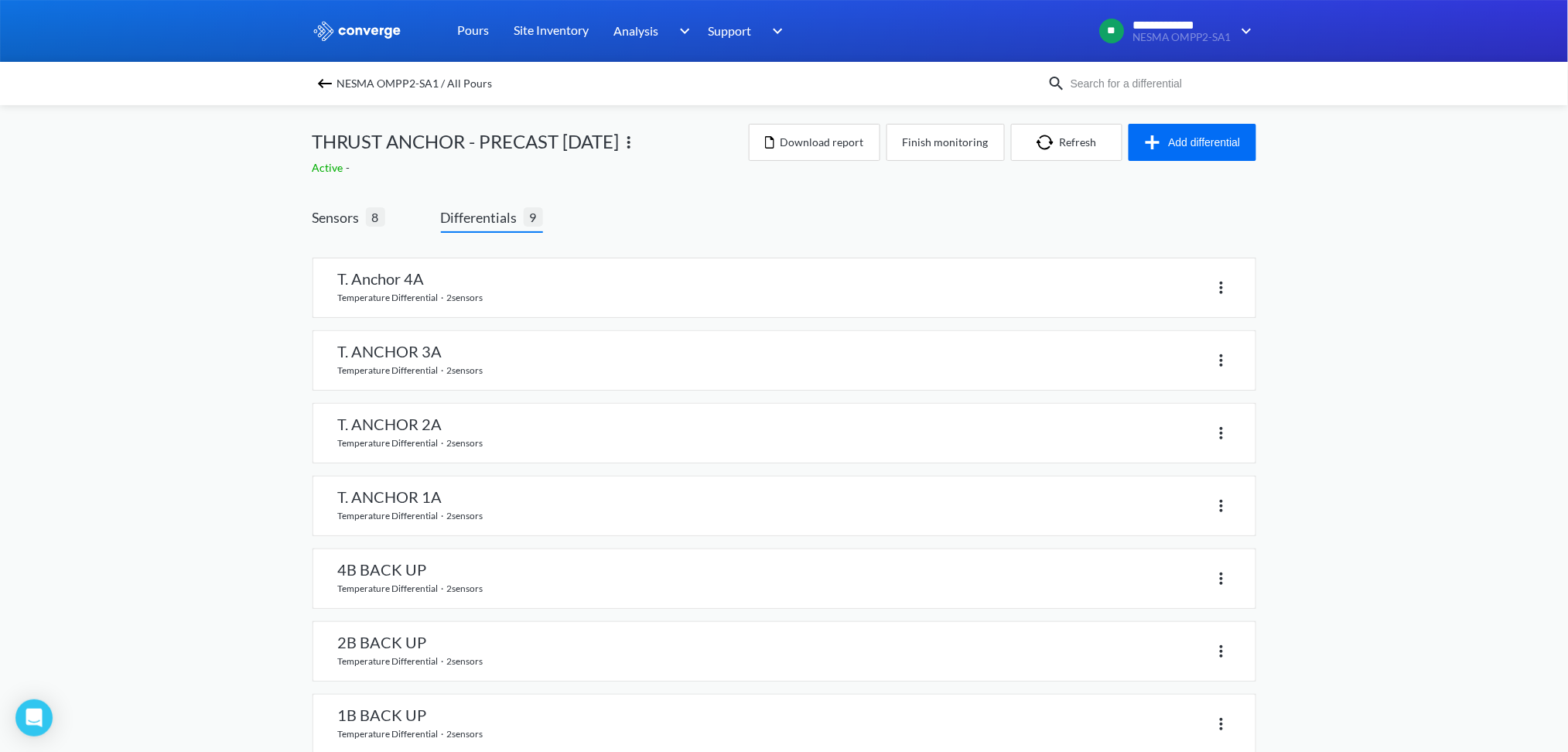
scroll to position [178, 0]
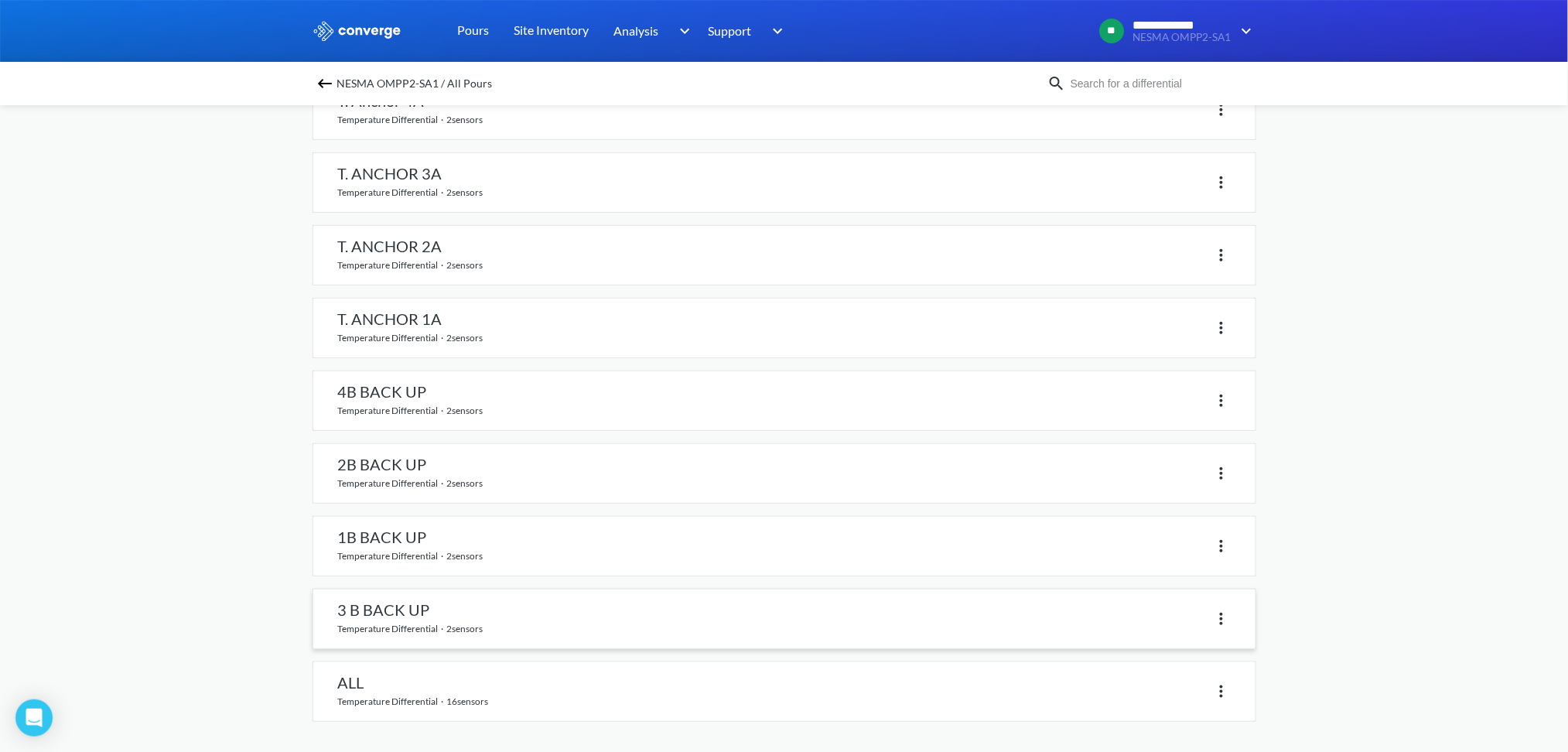
click at [385, 614] on link at bounding box center [784, 619] width 942 height 59
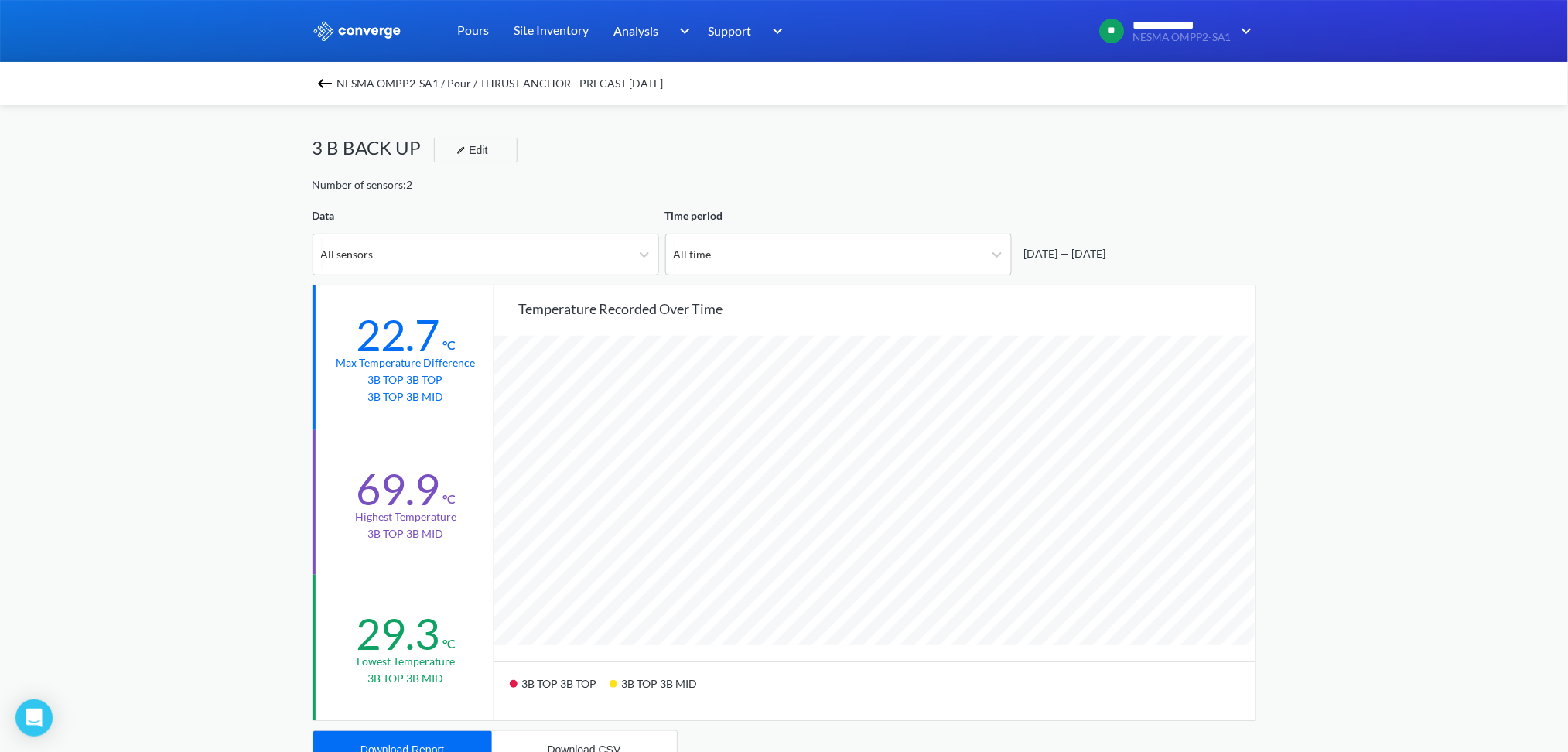
scroll to position [1296, 1568]
click at [588, 737] on button "Download CSV" at bounding box center [584, 749] width 185 height 37
click at [444, 736] on button "Download Report" at bounding box center [403, 749] width 179 height 37
